Goal: Find specific page/section: Find specific page/section

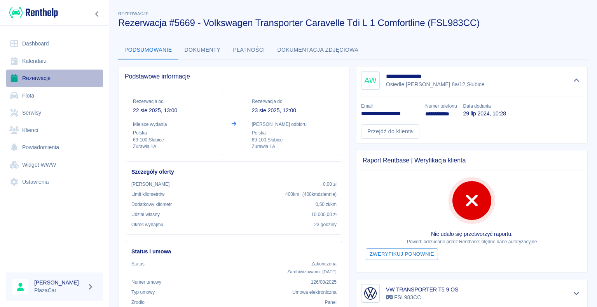
click at [40, 78] on link "Rezerwacje" at bounding box center [54, 79] width 97 height 18
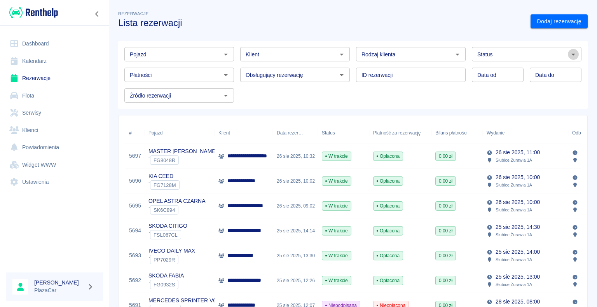
click at [569, 54] on icon "Otwórz" at bounding box center [573, 54] width 9 height 9
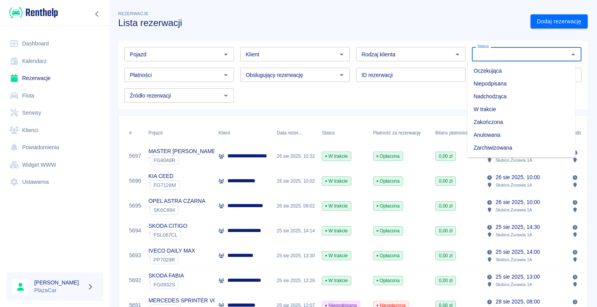
click at [525, 147] on li "Zarchiwizowana" at bounding box center [522, 148] width 108 height 13
type input "Zarchiwizowana"
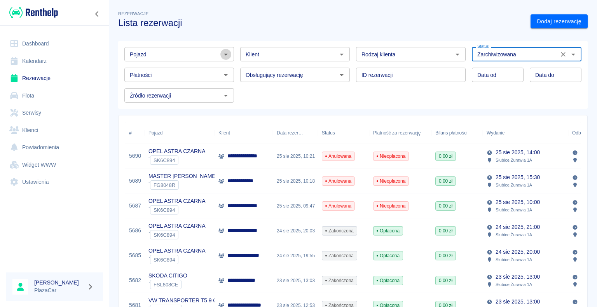
click at [224, 53] on icon "Otwórz" at bounding box center [225, 54] width 9 height 9
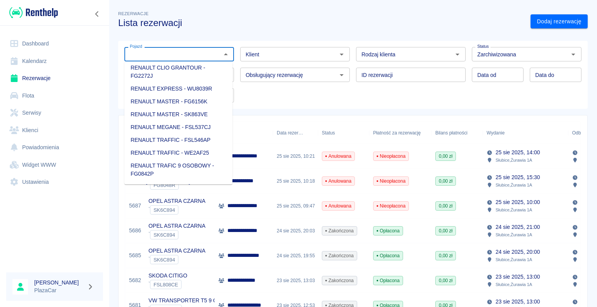
scroll to position [817, 0]
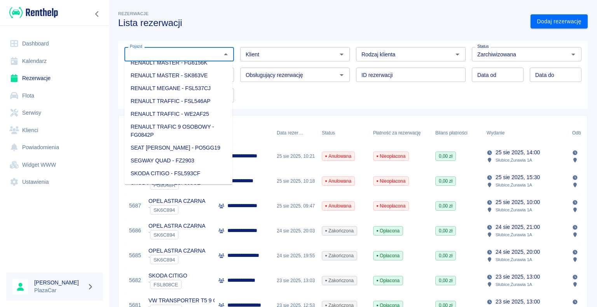
click at [185, 142] on li "RENAULT TRAFIC 9 OSOBOWY - FG0842P" at bounding box center [178, 131] width 108 height 21
type input "RENAULT TRAFIC 9 OSOBOWY - FG0842P"
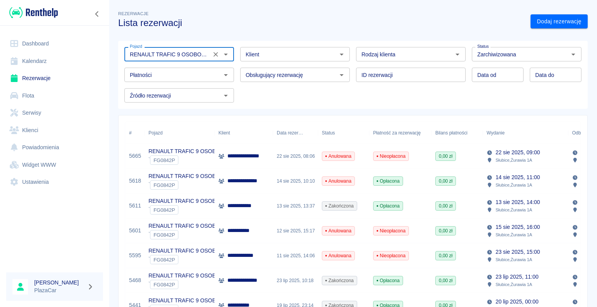
click at [200, 153] on p "RENAULT TRAFIC 9 OSOBOWY" at bounding box center [189, 151] width 81 height 8
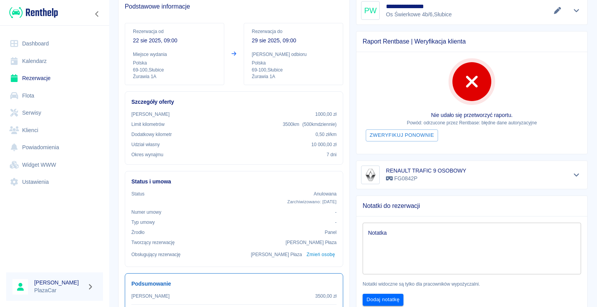
scroll to position [78, 0]
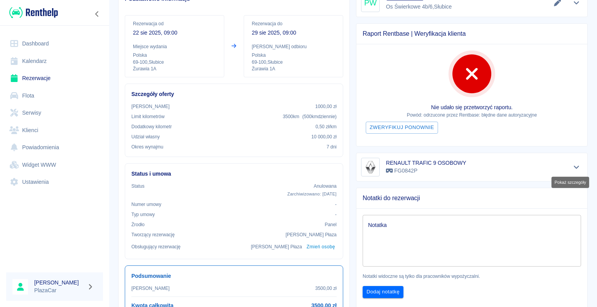
click at [573, 168] on icon "Pokaż szczegóły" at bounding box center [577, 167] width 9 height 7
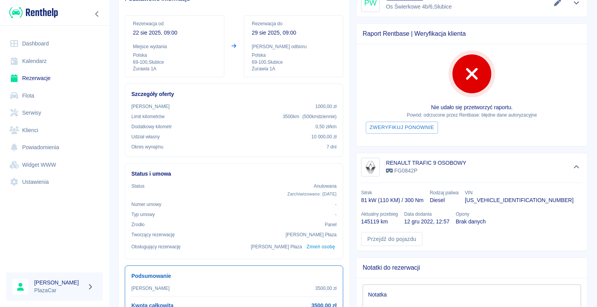
scroll to position [117, 0]
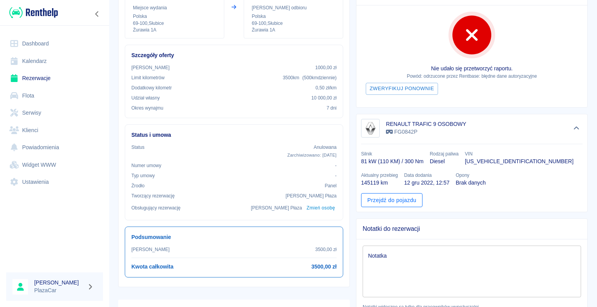
click at [392, 200] on link "Przejdź do pojazdu" at bounding box center [391, 200] width 61 height 14
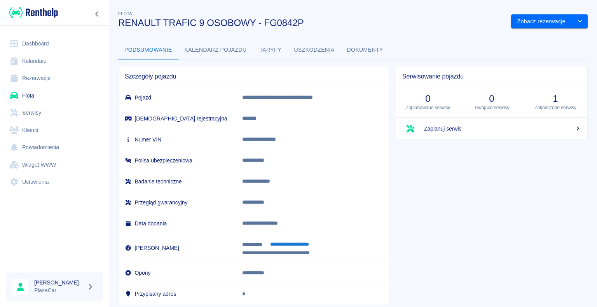
click at [371, 47] on button "Dokumenty" at bounding box center [365, 50] width 49 height 19
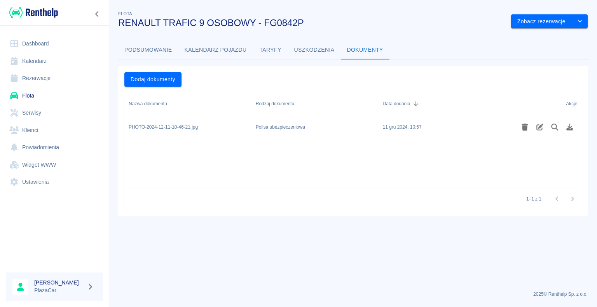
click at [324, 127] on div "Polisa ubezpieczeniowa" at bounding box center [315, 127] width 127 height 25
click at [555, 125] on icon "Podgląd pliku" at bounding box center [555, 127] width 9 height 7
click at [538, 128] on icon "Edytuj rodzaj dokumentu" at bounding box center [540, 127] width 9 height 7
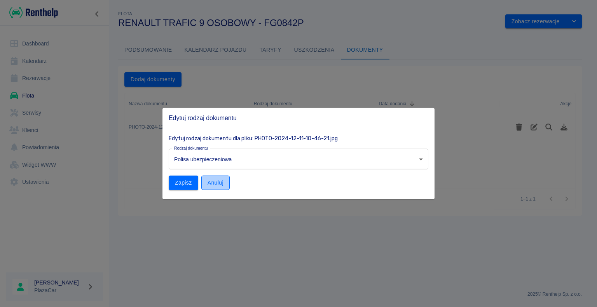
click at [210, 182] on button "Anuluj" at bounding box center [215, 183] width 28 height 14
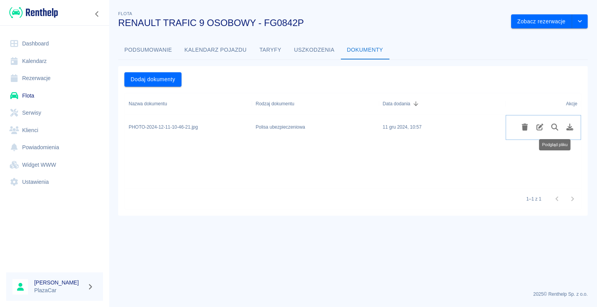
click at [555, 127] on icon "Podgląd pliku" at bounding box center [555, 127] width 9 height 7
click at [571, 127] on icon "Pobierz plik" at bounding box center [570, 127] width 7 height 7
click at [538, 128] on icon "Edytuj rodzaj dokumentu" at bounding box center [540, 127] width 9 height 7
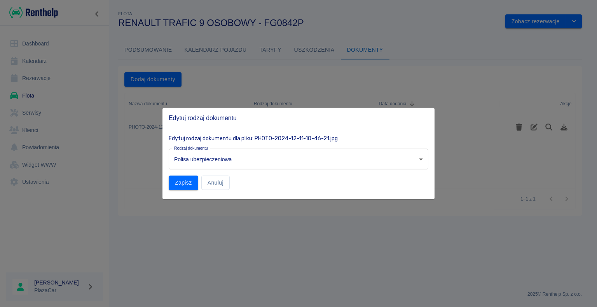
click at [473, 61] on div at bounding box center [298, 153] width 597 height 307
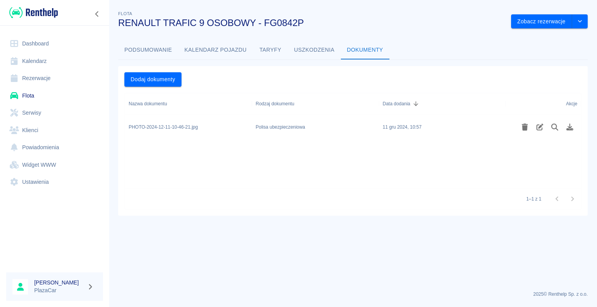
click at [401, 102] on div "Data dodania" at bounding box center [397, 104] width 28 height 22
click at [540, 127] on icon "Edytuj rodzaj dokumentu" at bounding box center [540, 127] width 7 height 7
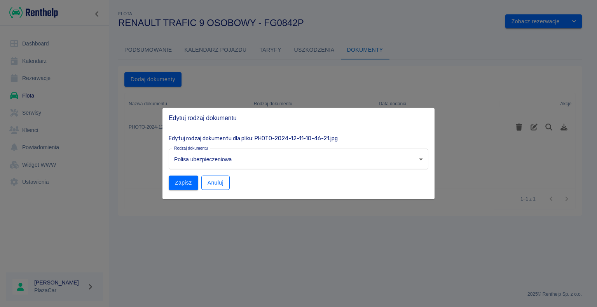
click at [214, 180] on button "Anuluj" at bounding box center [215, 183] width 28 height 14
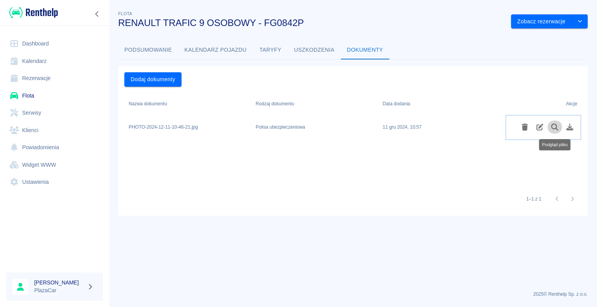
click at [554, 128] on icon "Podgląd pliku" at bounding box center [555, 127] width 9 height 7
